Goal: Transaction & Acquisition: Purchase product/service

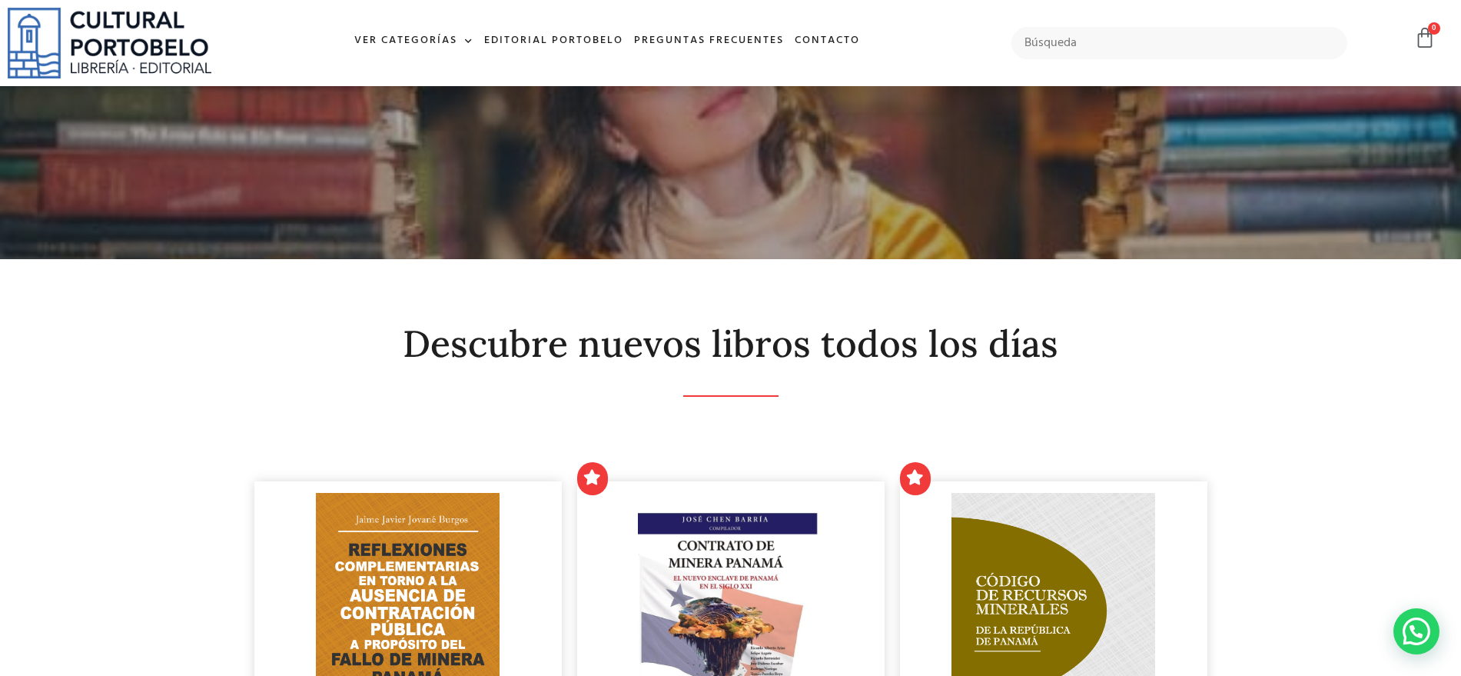
scroll to position [384, 0]
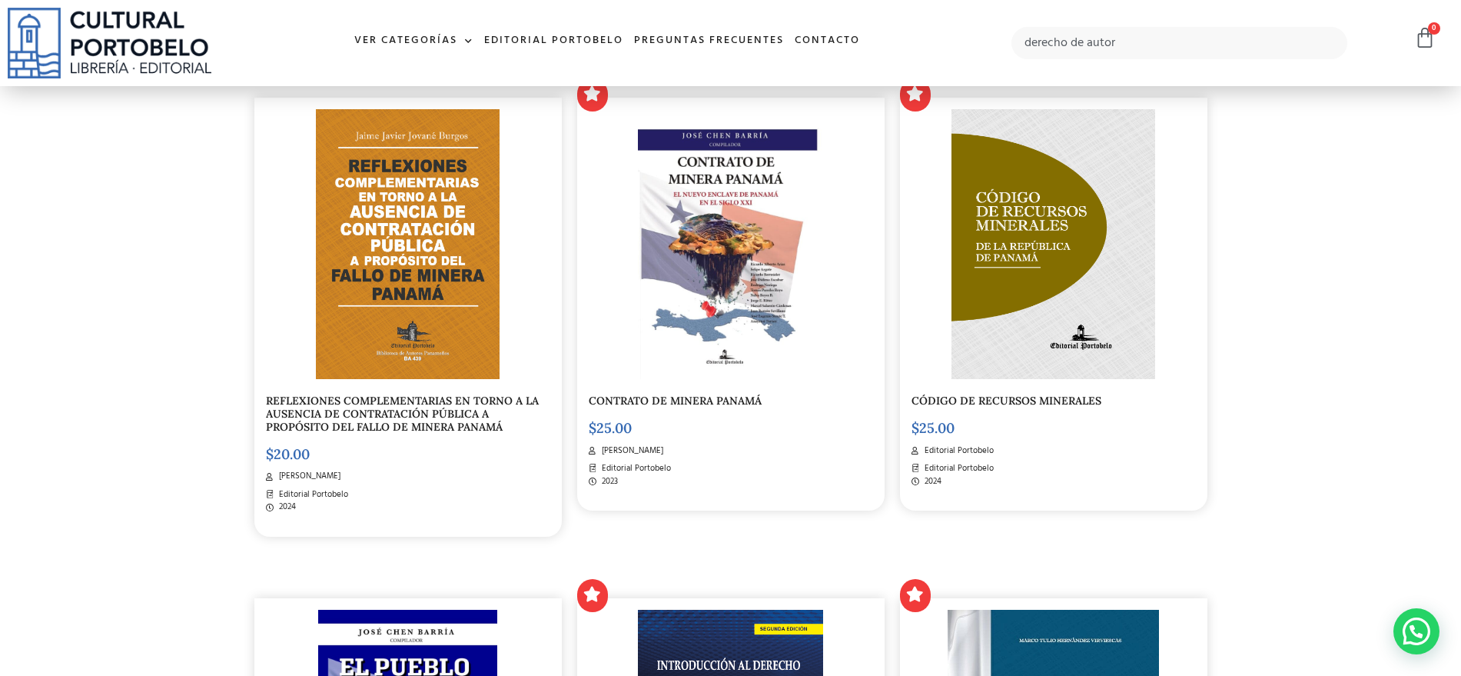
type input "derecho de autor"
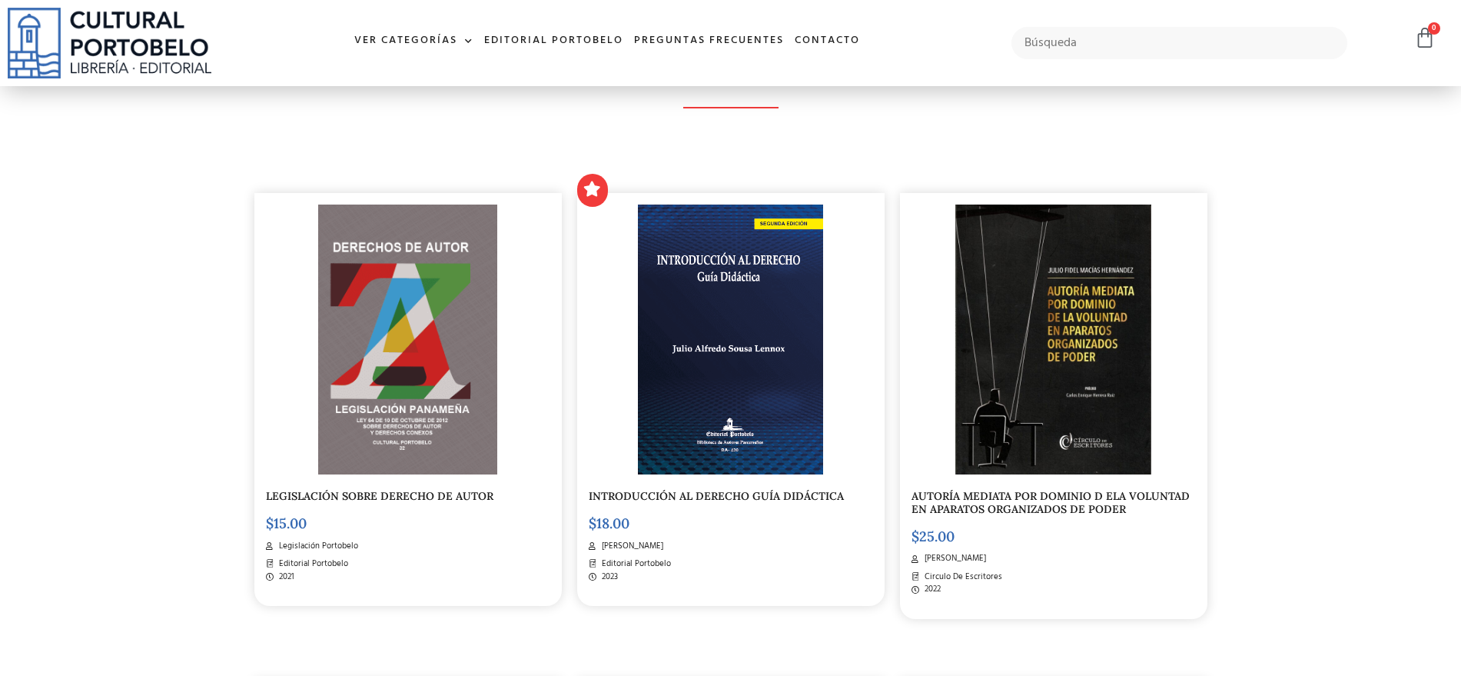
scroll to position [287, 0]
click at [337, 357] on img at bounding box center [407, 340] width 179 height 271
